Goal: Task Accomplishment & Management: Complete application form

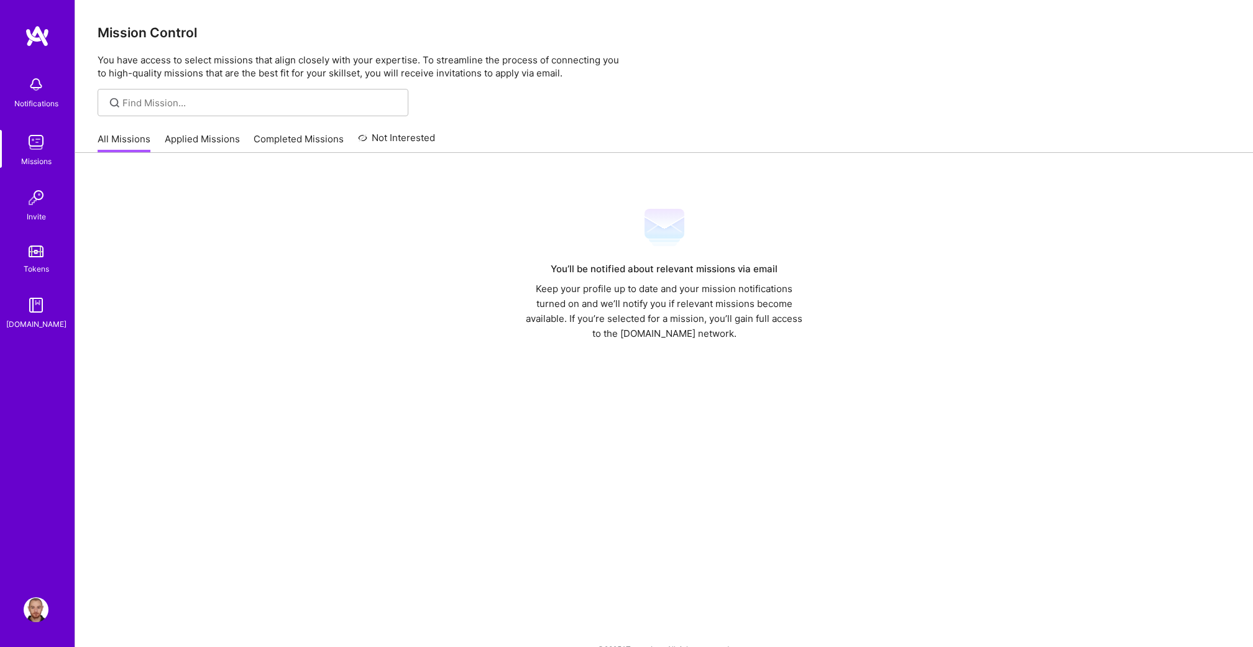
click at [152, 132] on div "All Missions Applied Missions Completed Missions Not Interested" at bounding box center [267, 139] width 338 height 27
click at [157, 132] on div "All Missions Applied Missions Completed Missions Not Interested" at bounding box center [267, 139] width 338 height 27
click at [180, 142] on link "Applied Missions" at bounding box center [202, 142] width 75 height 21
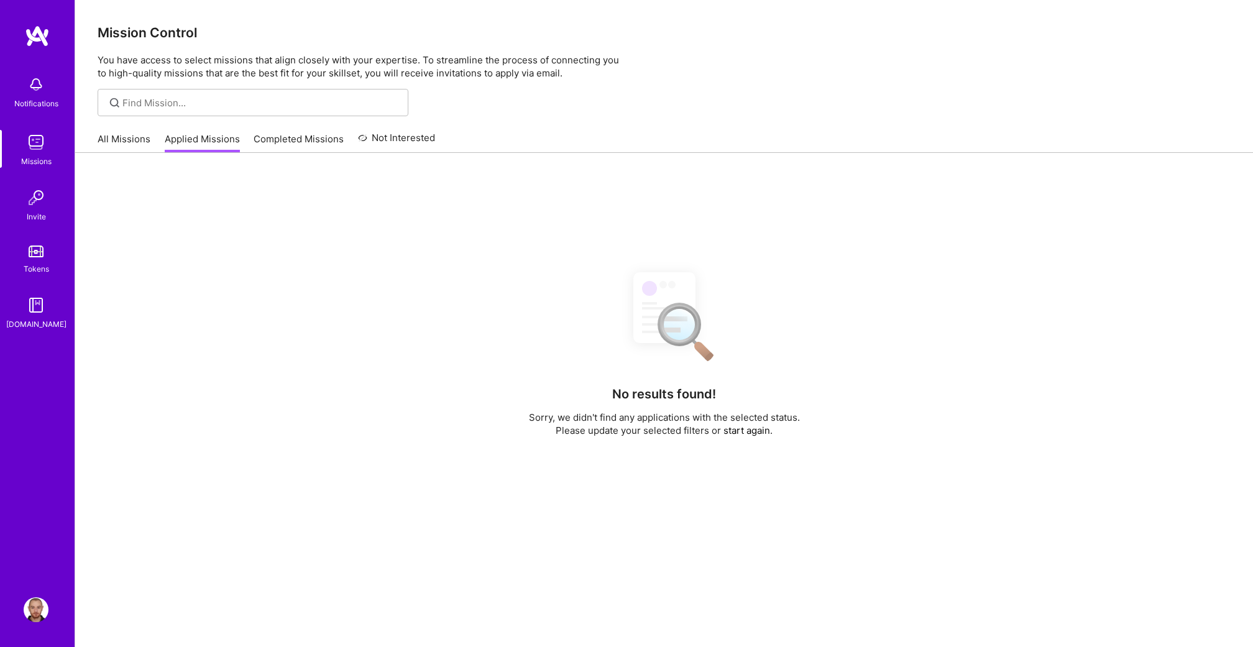
click at [272, 144] on link "Completed Missions" at bounding box center [299, 142] width 90 height 21
click at [223, 141] on link "Applied Missions" at bounding box center [202, 142] width 75 height 21
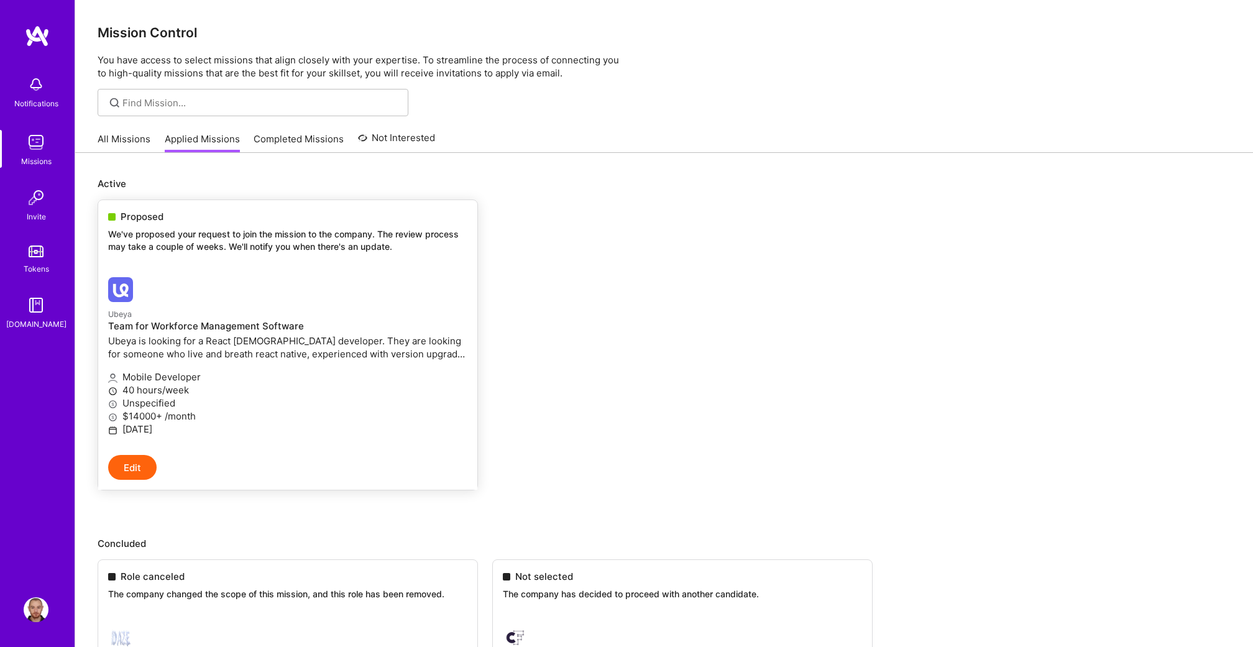
click at [229, 244] on p "We've proposed your request to join the mission to the company. The review proc…" at bounding box center [287, 240] width 359 height 24
click at [224, 272] on link "Ubeya Team for Workforce Management Software Ubeya is looking for a React [DEMO…" at bounding box center [287, 361] width 379 height 188
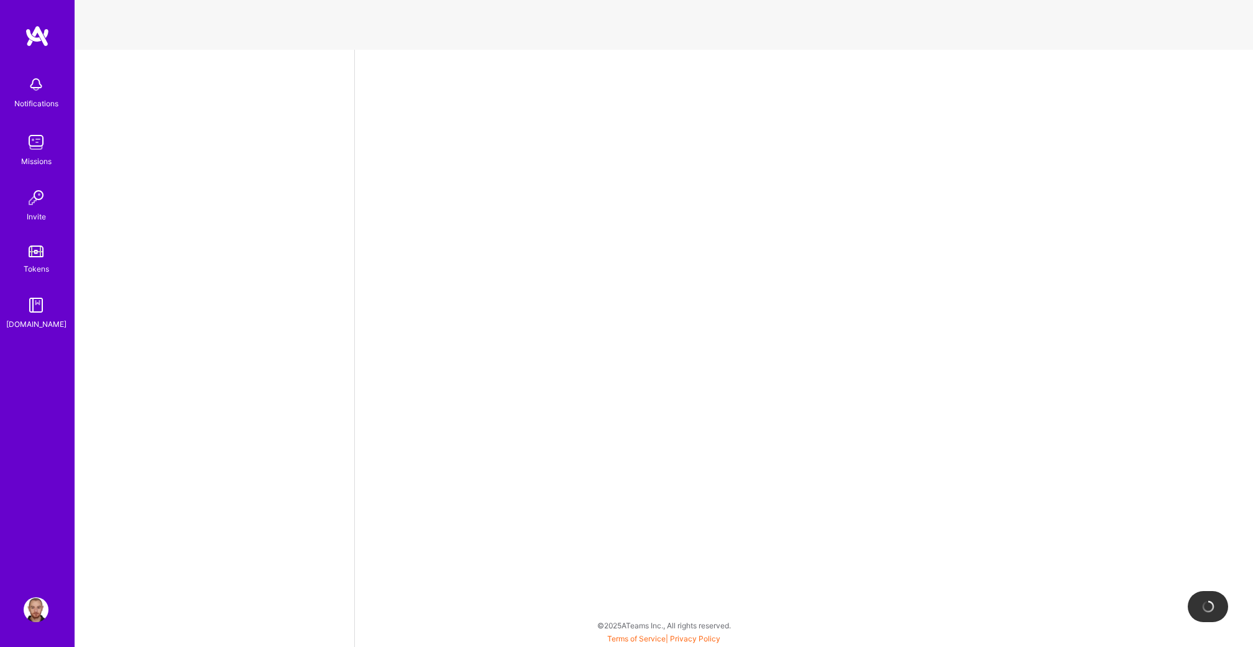
select select "TR"
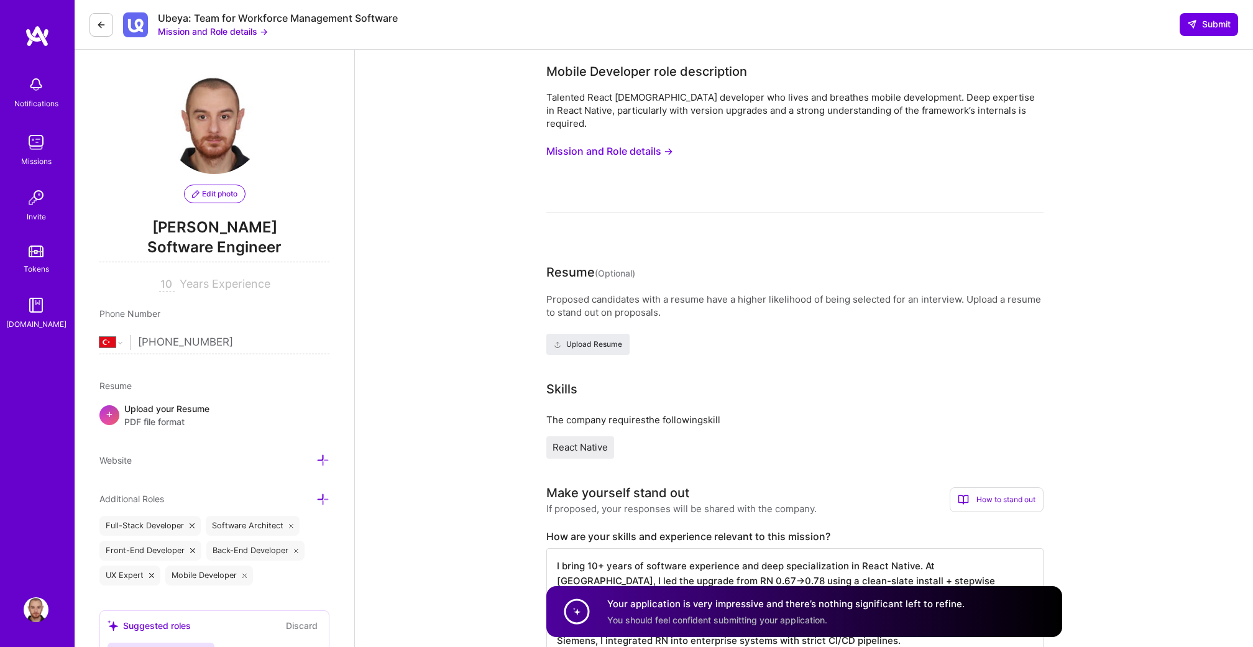
click at [625, 142] on button "Mission and Role details →" at bounding box center [609, 151] width 127 height 23
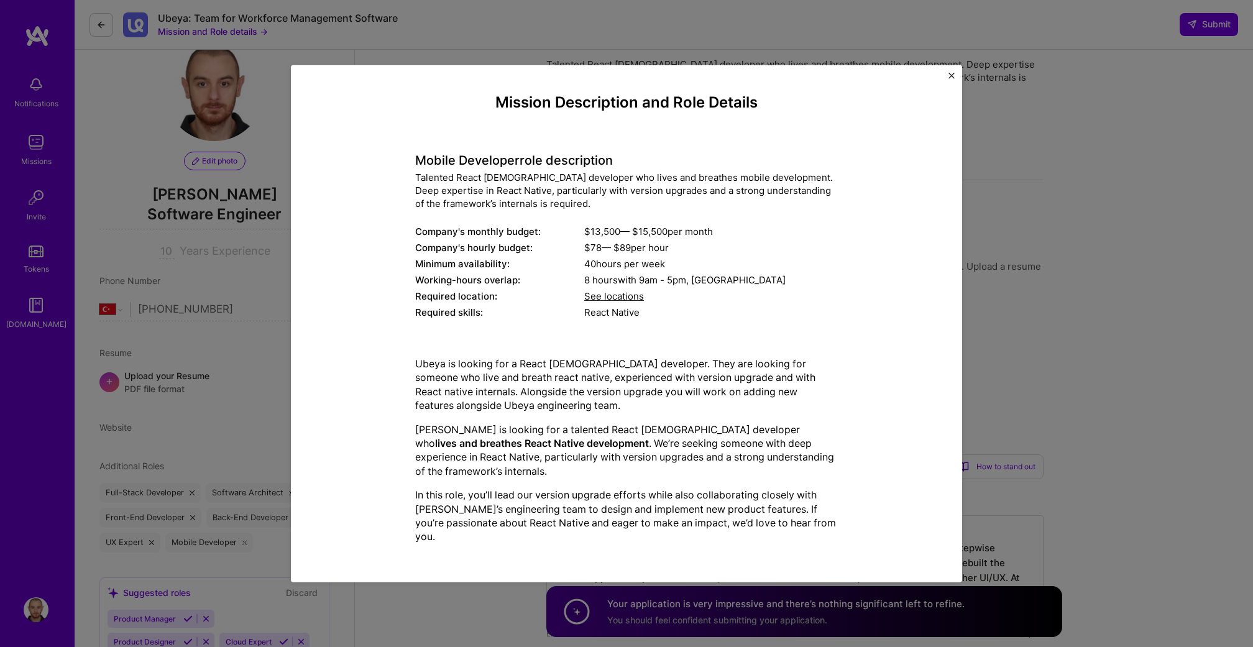
scroll to position [55, 0]
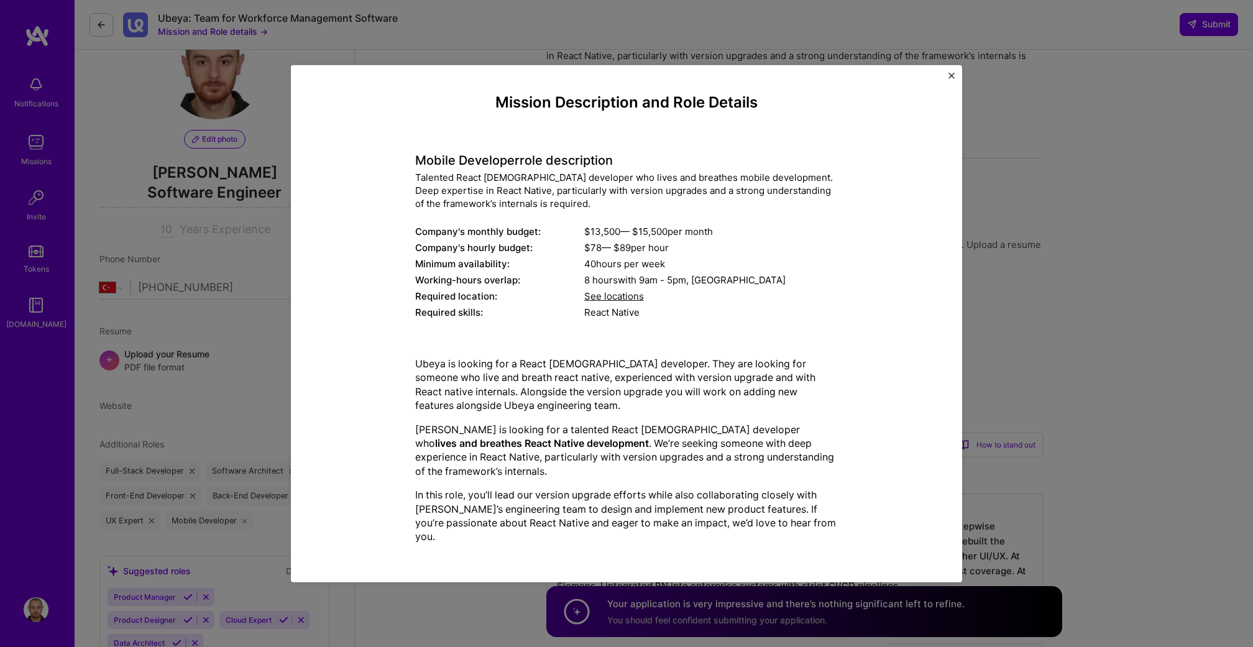
click at [1004, 278] on div "Mission Description and Role Details Mobile Developer role description Talented…" at bounding box center [626, 323] width 1253 height 647
